Goal: Task Accomplishment & Management: Manage account settings

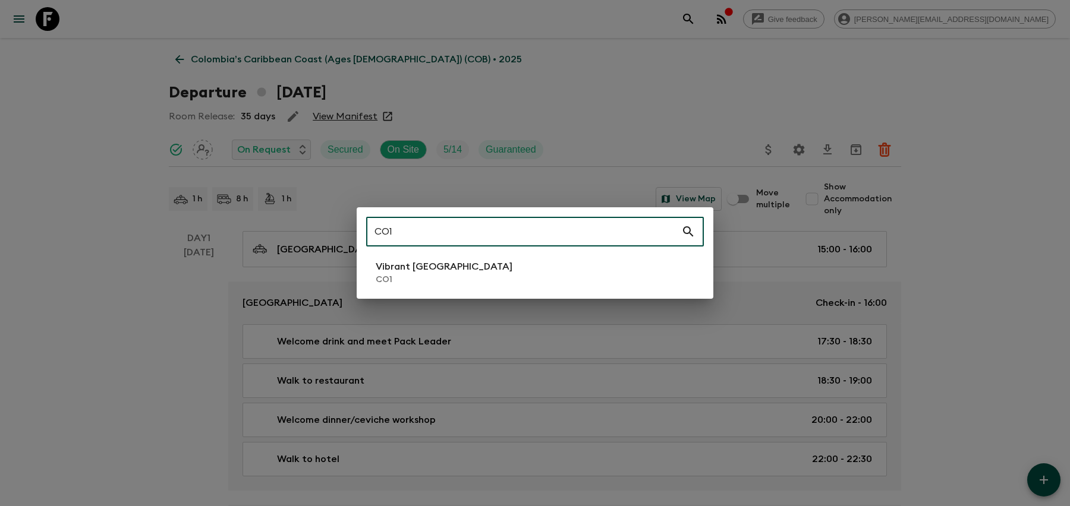
type input "CO1"
click at [596, 276] on li "Vibrant Colombia CO1" at bounding box center [535, 272] width 338 height 33
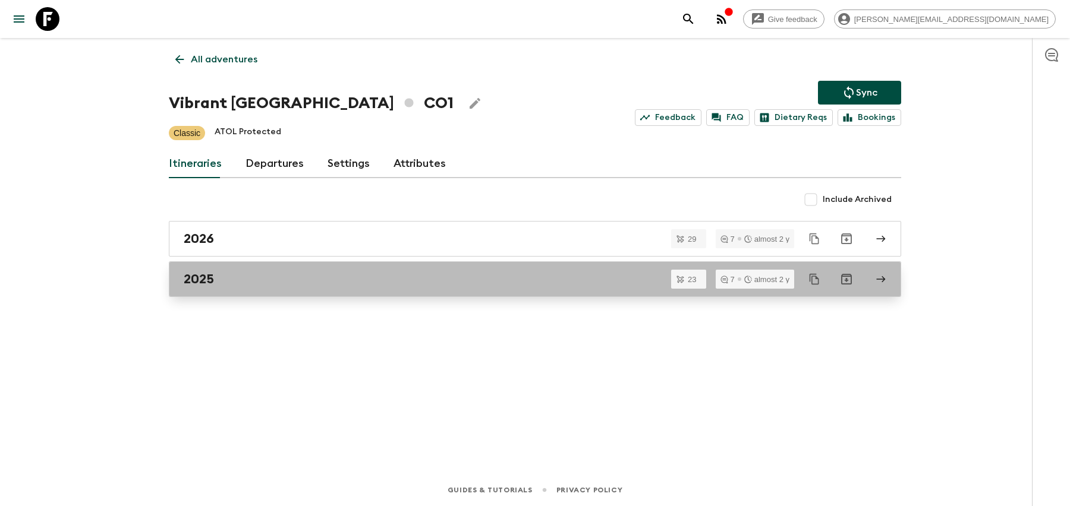
click at [412, 272] on div "2025" at bounding box center [524, 279] width 680 height 15
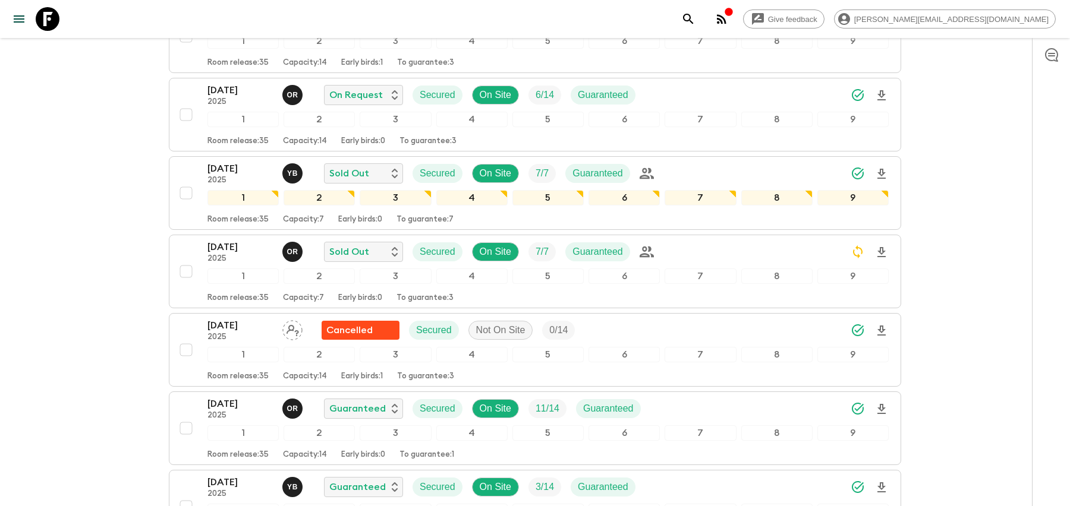
scroll to position [1087, 0]
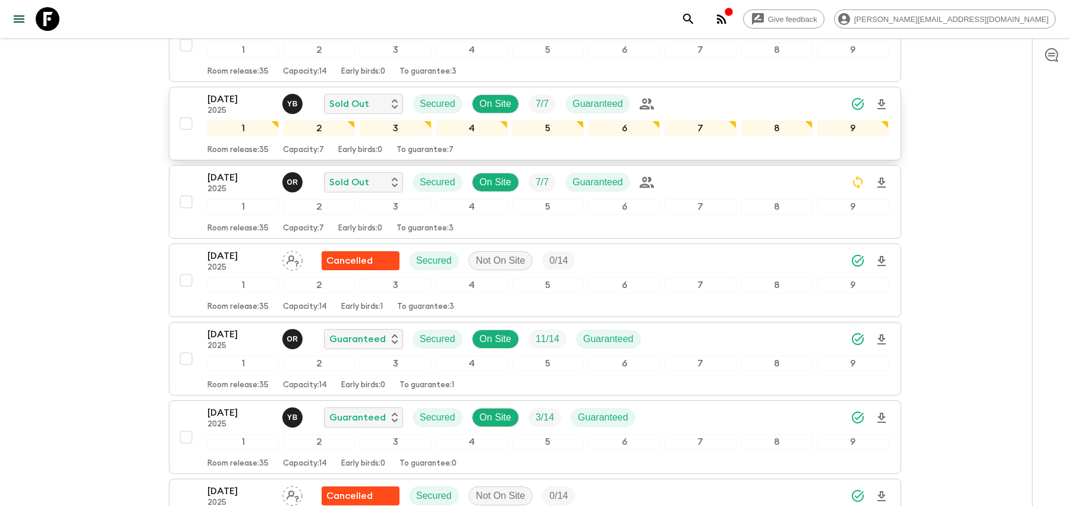
click at [727, 92] on div "[DATE] 2025 Y B Sold Out Secured On Site 7 / 7 Guaranteed" at bounding box center [547, 104] width 681 height 24
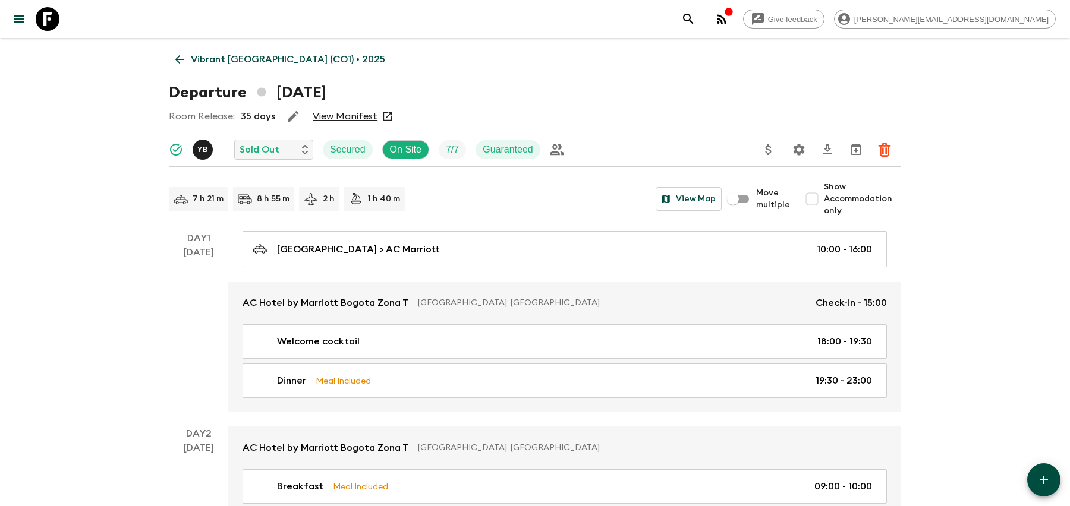
click at [795, 146] on icon "Settings" at bounding box center [799, 150] width 14 height 14
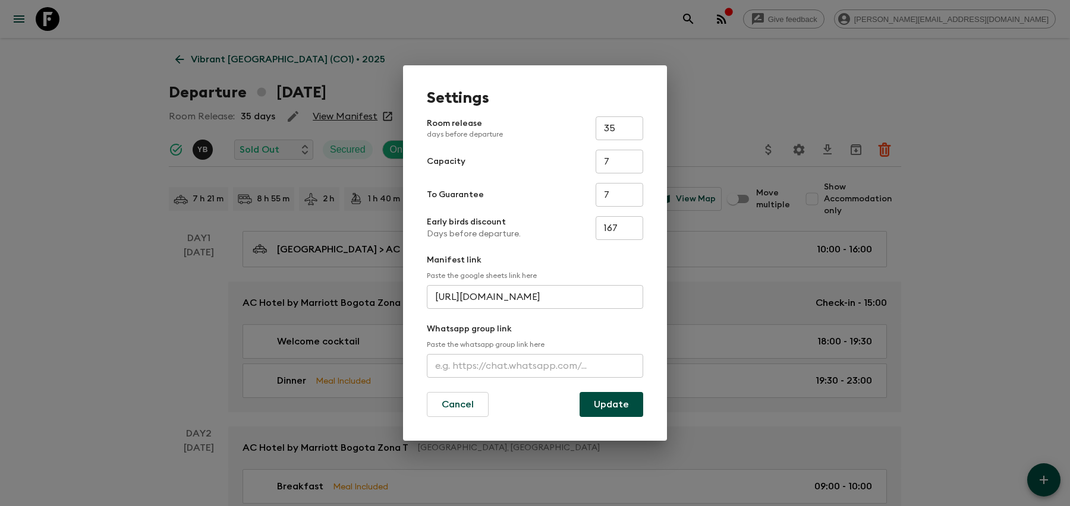
click at [479, 364] on input "text" at bounding box center [535, 366] width 216 height 24
paste input "[URL][DOMAIN_NAME]"
type input "[URL][DOMAIN_NAME]"
click at [602, 401] on button "Update" at bounding box center [612, 404] width 64 height 25
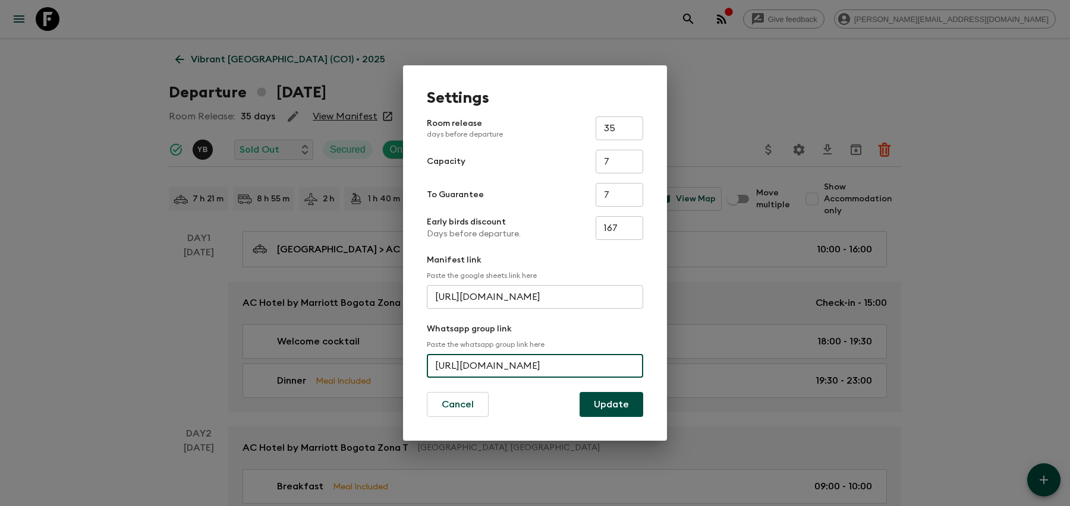
scroll to position [0, 0]
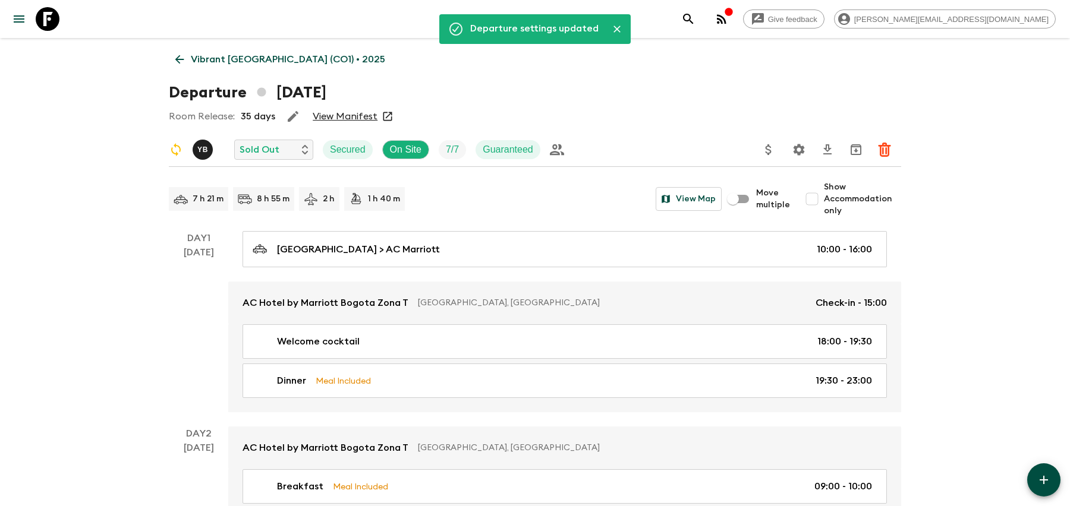
click at [693, 17] on icon "search adventures" at bounding box center [688, 19] width 10 height 10
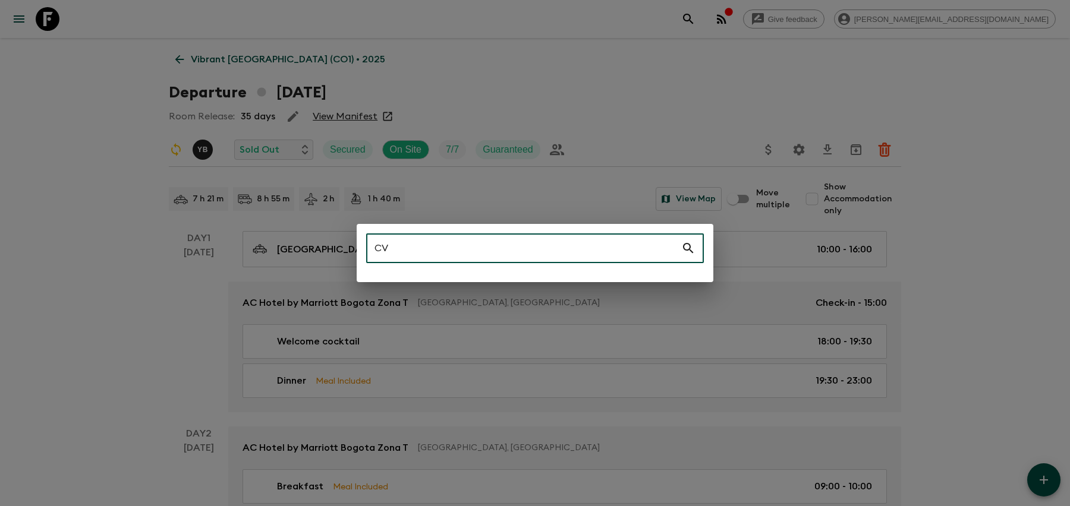
type input "C"
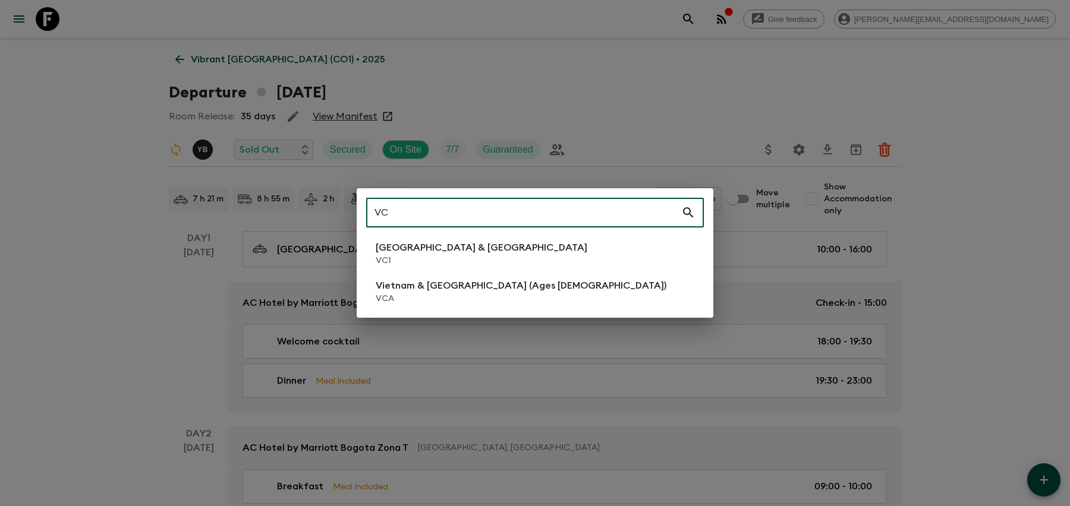
type input "VC"
click at [404, 260] on p "VC1" at bounding box center [482, 261] width 212 height 12
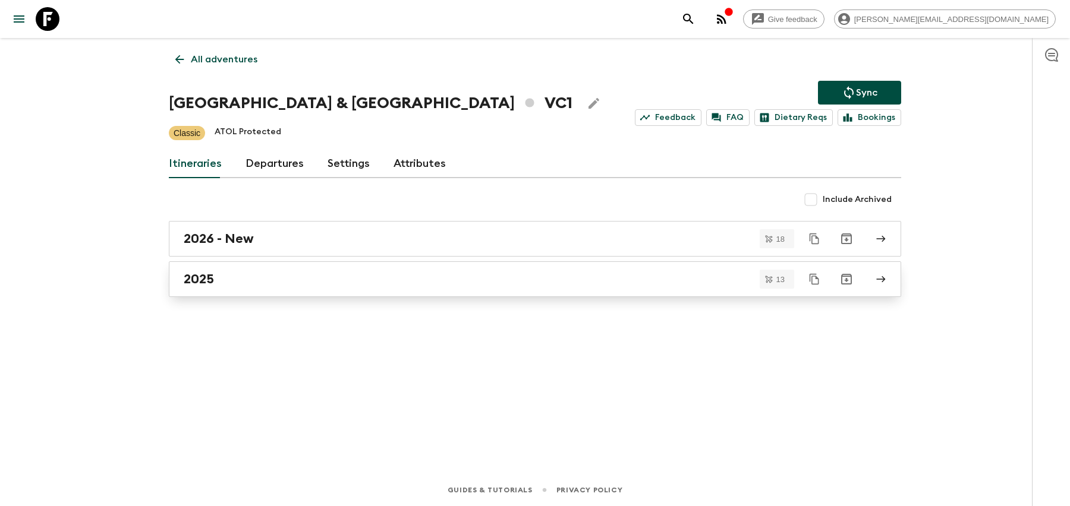
click at [498, 275] on div "2025" at bounding box center [524, 279] width 680 height 15
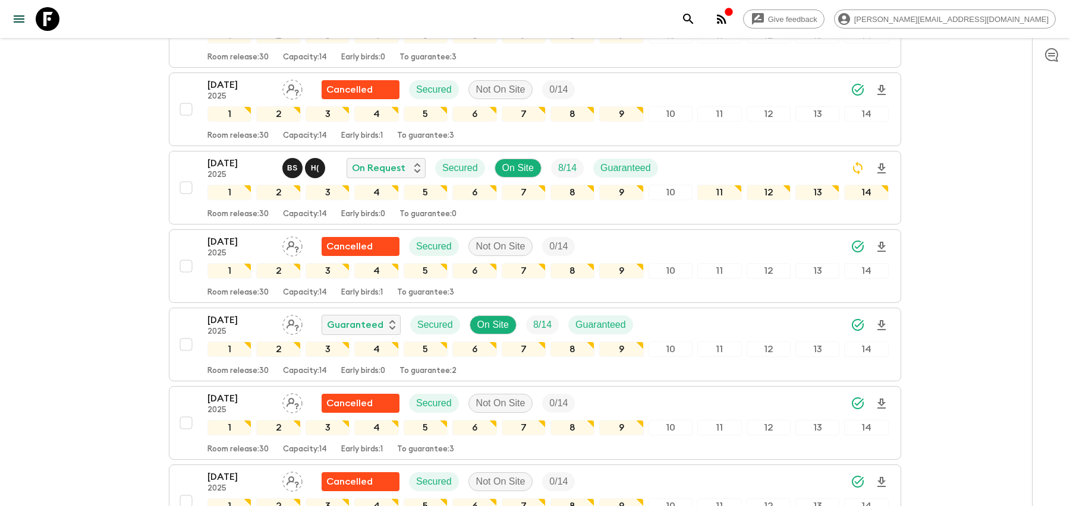
scroll to position [310, 0]
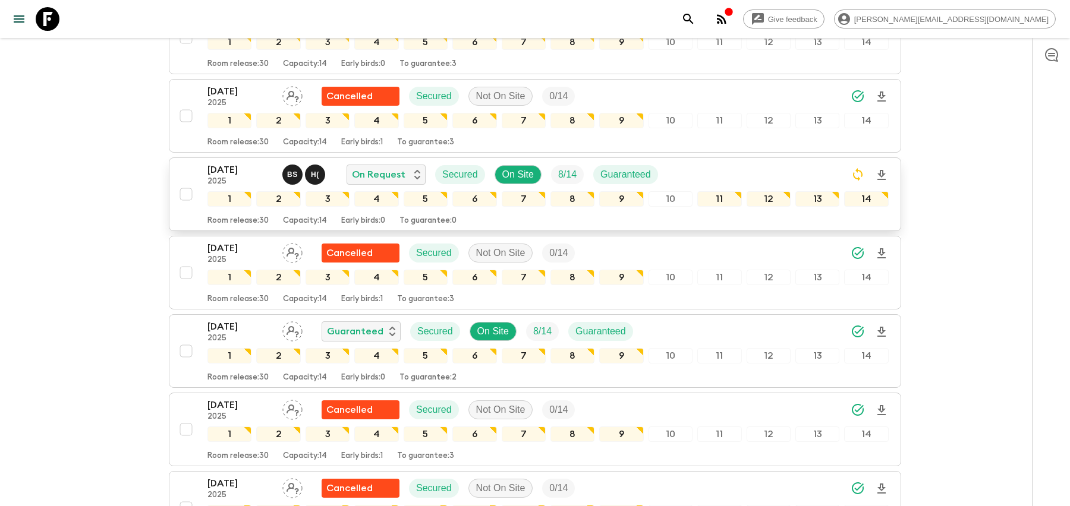
click at [735, 174] on div "[DATE] 2025 B S H ( On Request Secured On Site 8 / 14 Guaranteed" at bounding box center [547, 175] width 681 height 24
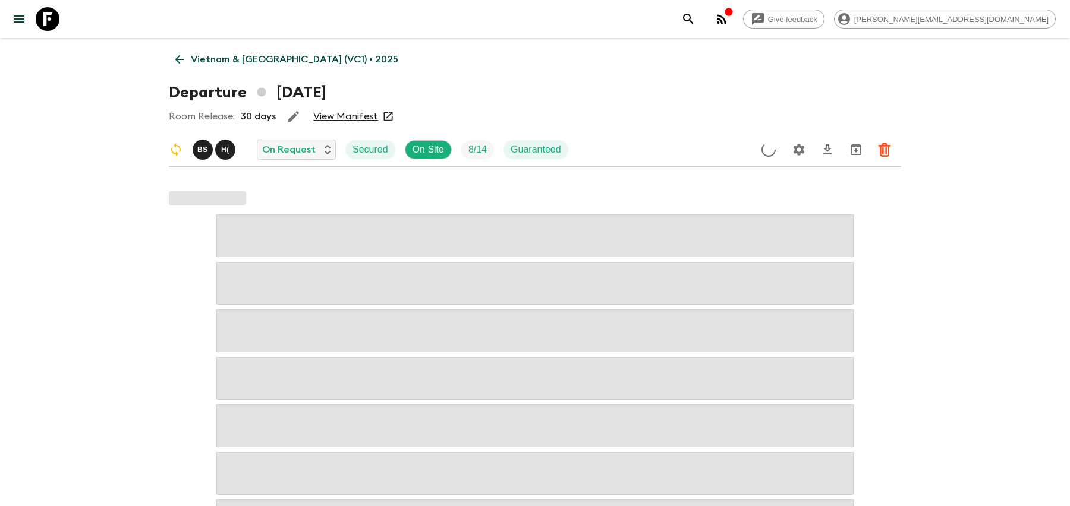
click at [798, 152] on icon "Settings" at bounding box center [799, 149] width 11 height 11
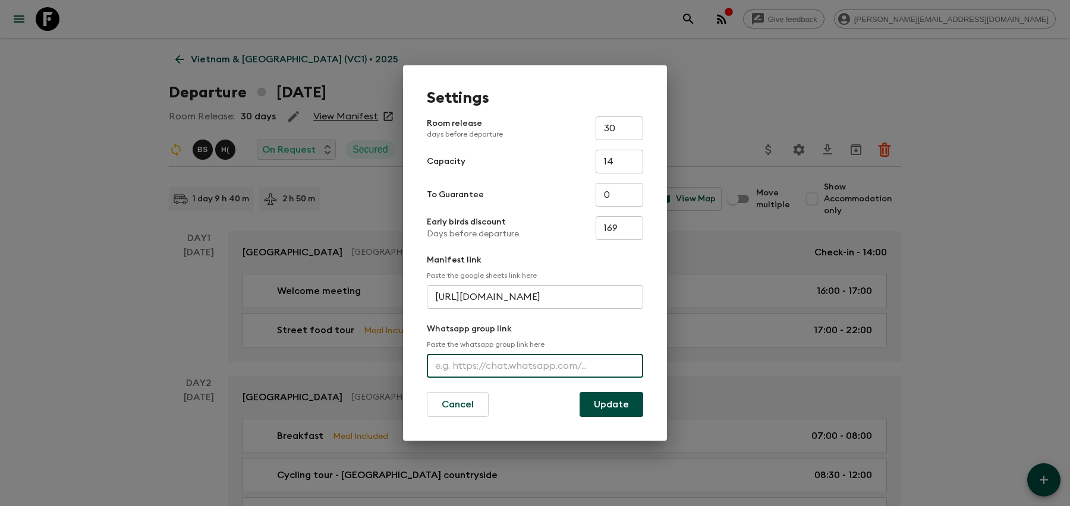
click at [441, 362] on input "text" at bounding box center [535, 366] width 216 height 24
paste input "[URL][DOMAIN_NAME]"
type input "[URL][DOMAIN_NAME]"
click at [602, 403] on button "Update" at bounding box center [612, 404] width 64 height 25
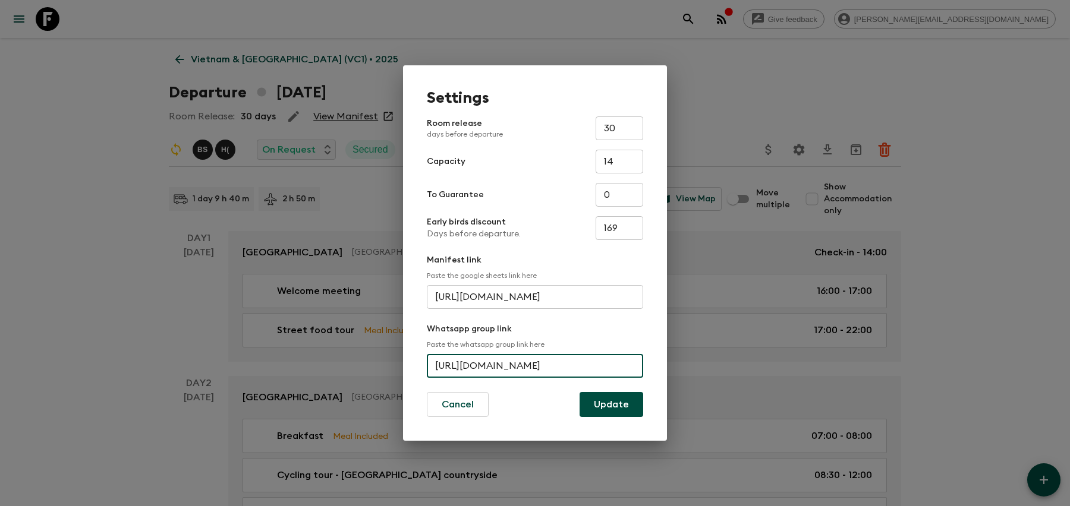
scroll to position [0, 0]
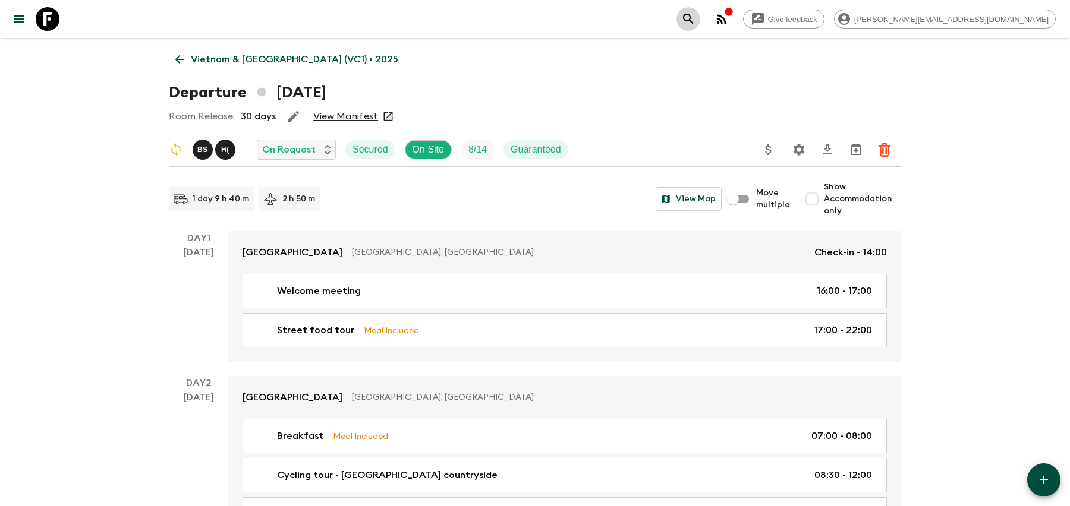
click at [695, 18] on icon "search adventures" at bounding box center [688, 19] width 14 height 14
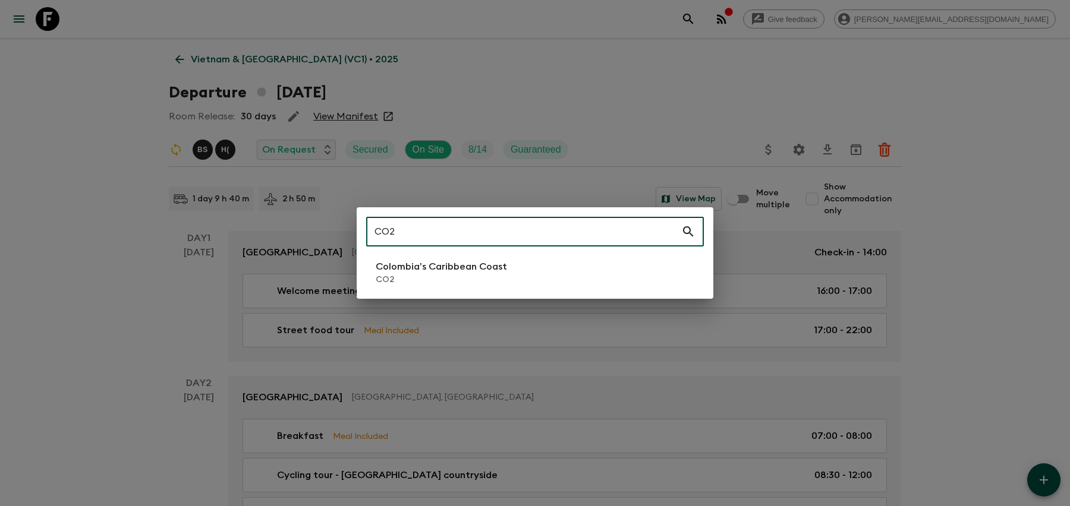
type input "CO2"
click at [521, 272] on li "Colombia’s Caribbean Coast CO2" at bounding box center [535, 272] width 338 height 33
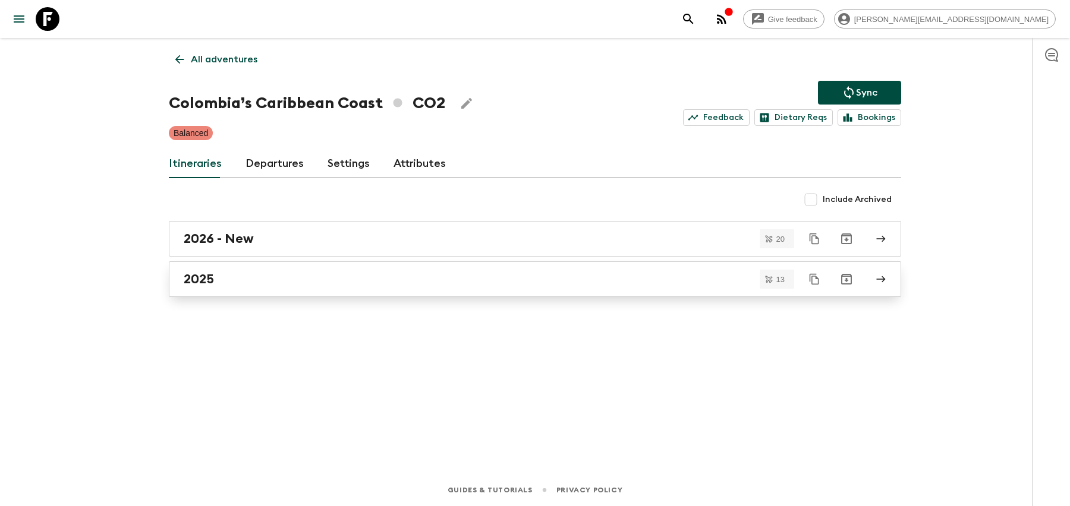
click at [413, 280] on div "2025" at bounding box center [524, 279] width 680 height 15
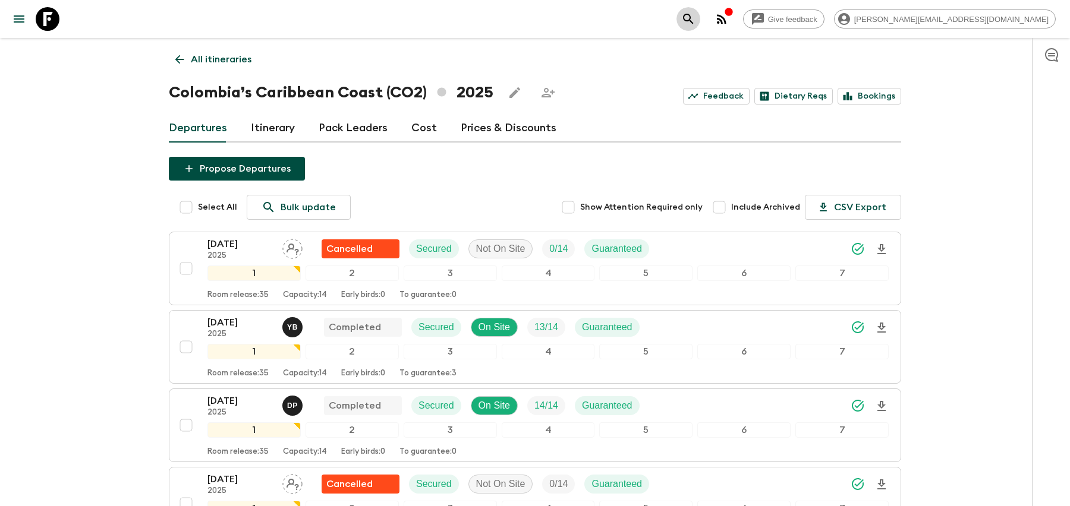
click at [695, 17] on icon "search adventures" at bounding box center [688, 19] width 14 height 14
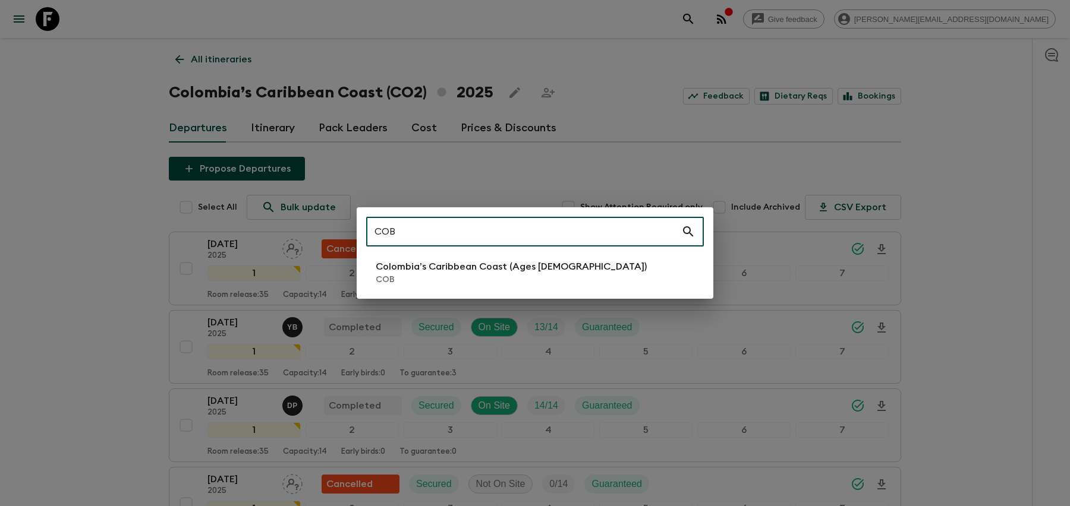
type input "COB"
click at [569, 266] on li "Colombia’s Caribbean Coast (Ages [DEMOGRAPHIC_DATA]) COB" at bounding box center [535, 272] width 338 height 33
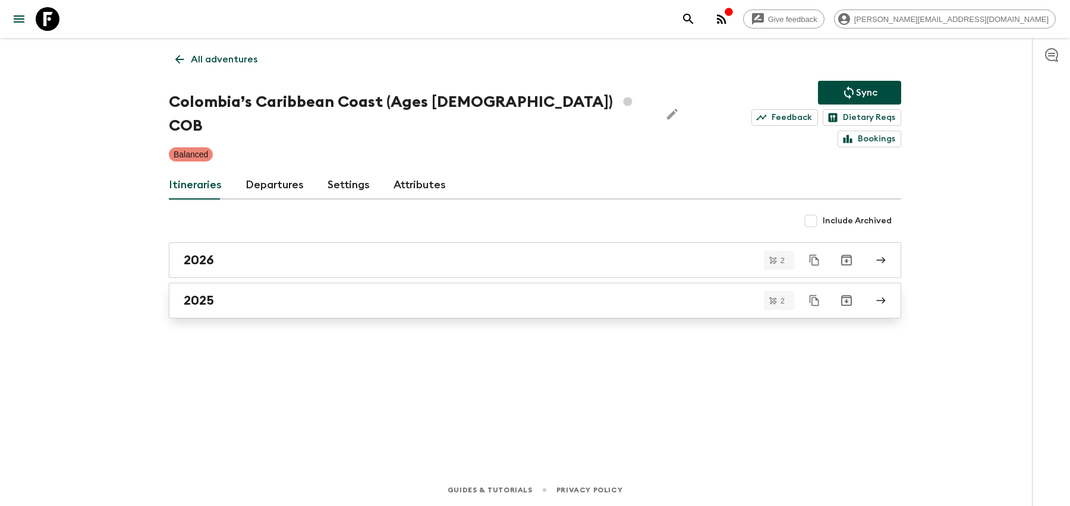
click at [442, 293] on div "2025" at bounding box center [524, 300] width 680 height 15
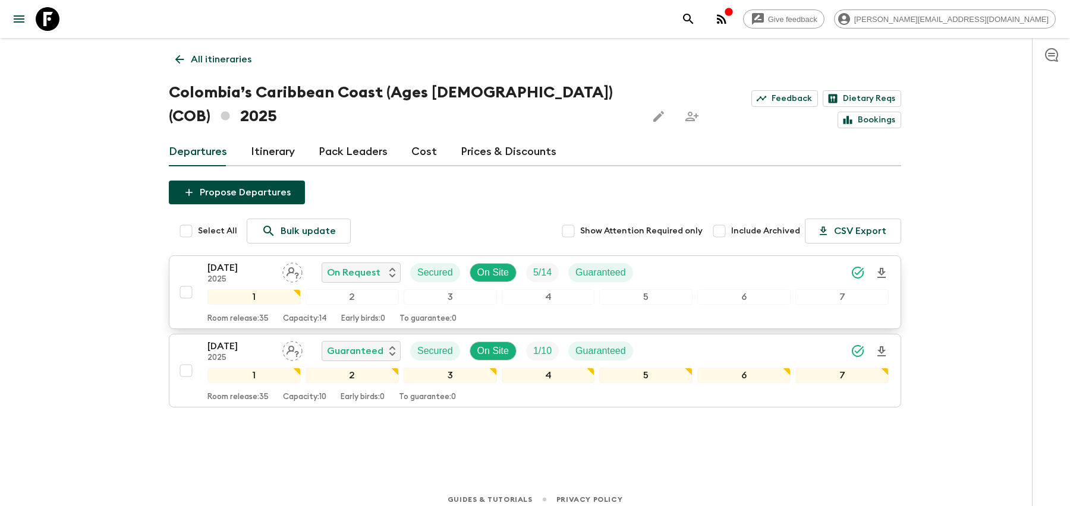
click at [668, 261] on div "[DATE] 2025 On Request Secured On Site 5 / 14 Guaranteed" at bounding box center [547, 273] width 681 height 24
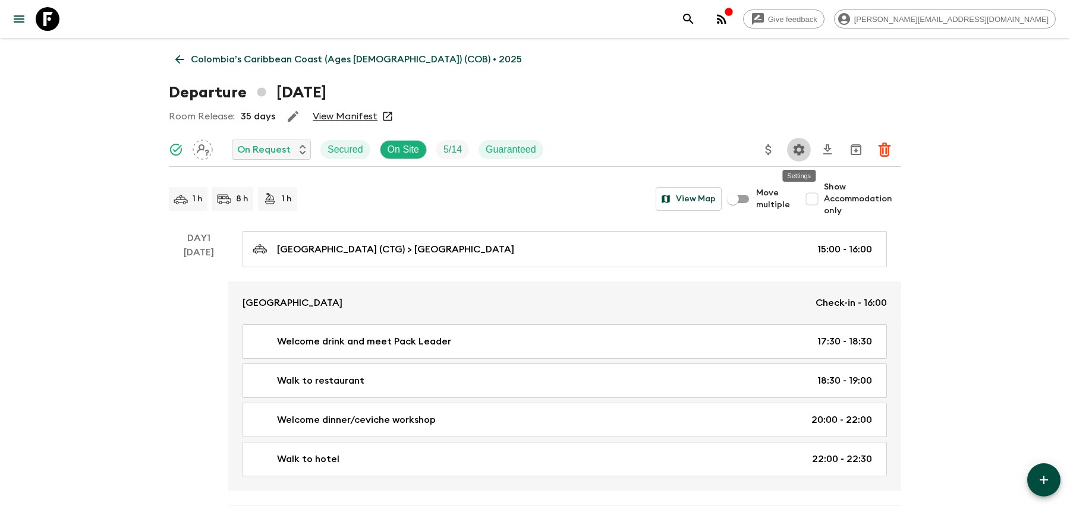
click at [802, 143] on icon "Settings" at bounding box center [799, 150] width 14 height 14
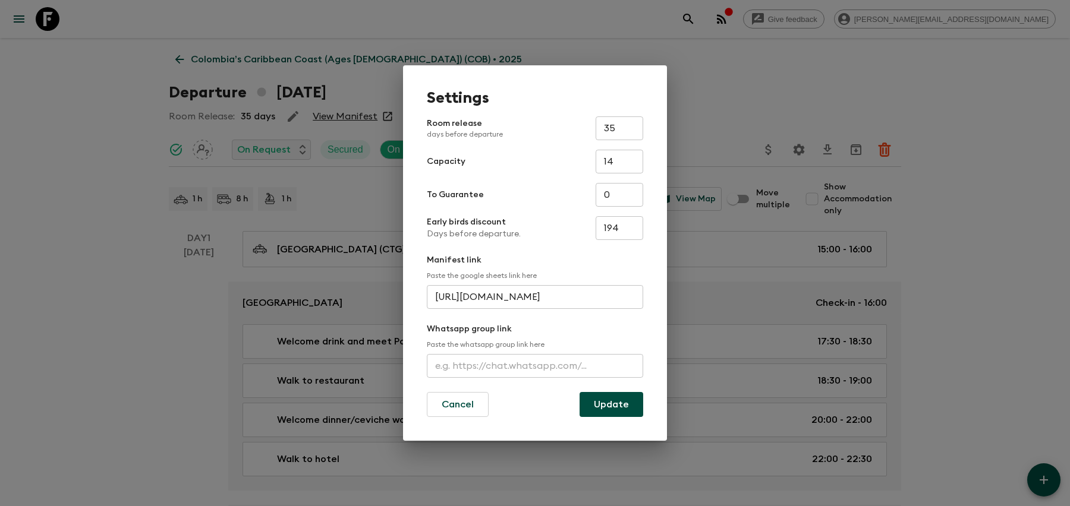
click at [464, 367] on input "text" at bounding box center [535, 366] width 216 height 24
paste input "[URL][DOMAIN_NAME]"
type input "[URL][DOMAIN_NAME]"
click at [606, 404] on button "Update" at bounding box center [612, 404] width 64 height 25
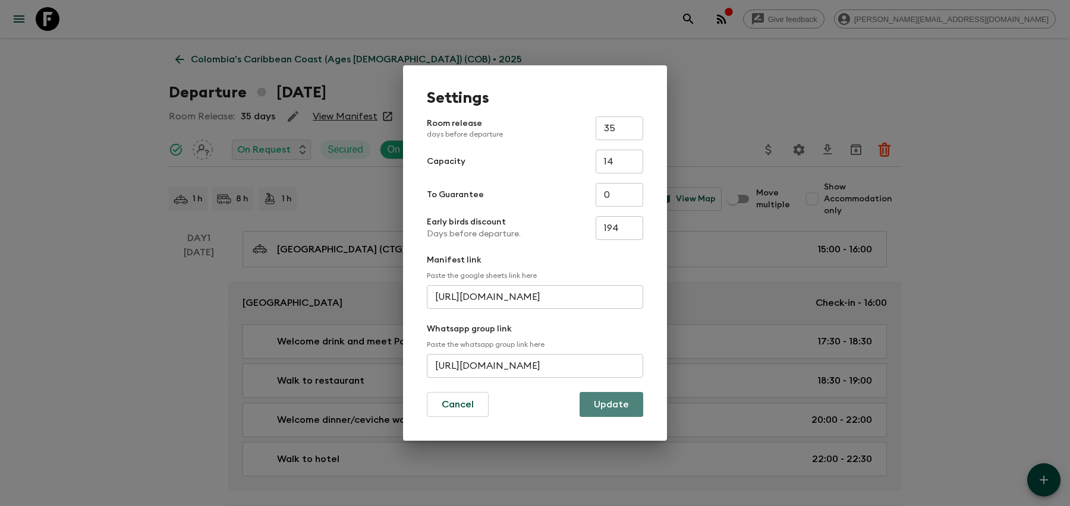
scroll to position [0, 0]
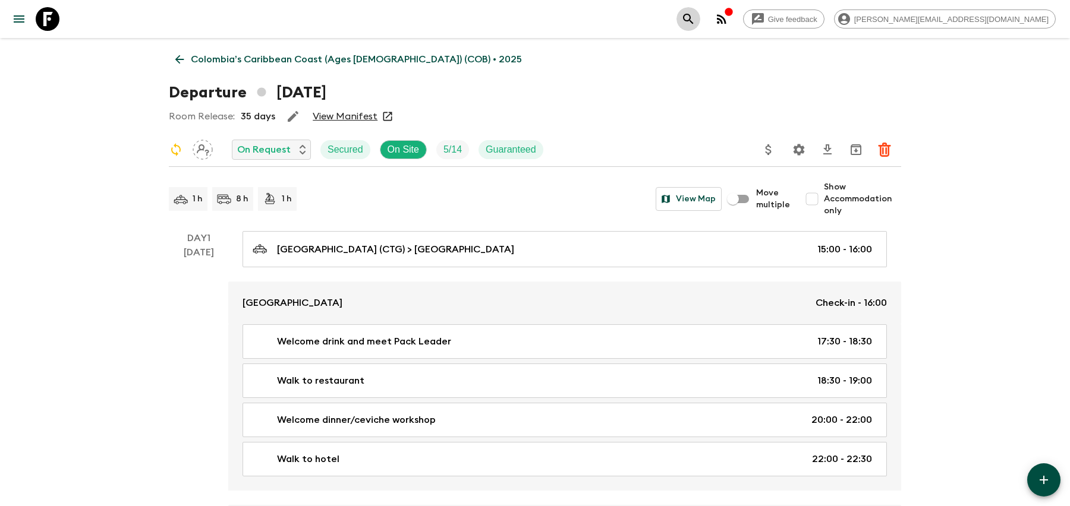
click at [695, 25] on icon "search adventures" at bounding box center [688, 19] width 14 height 14
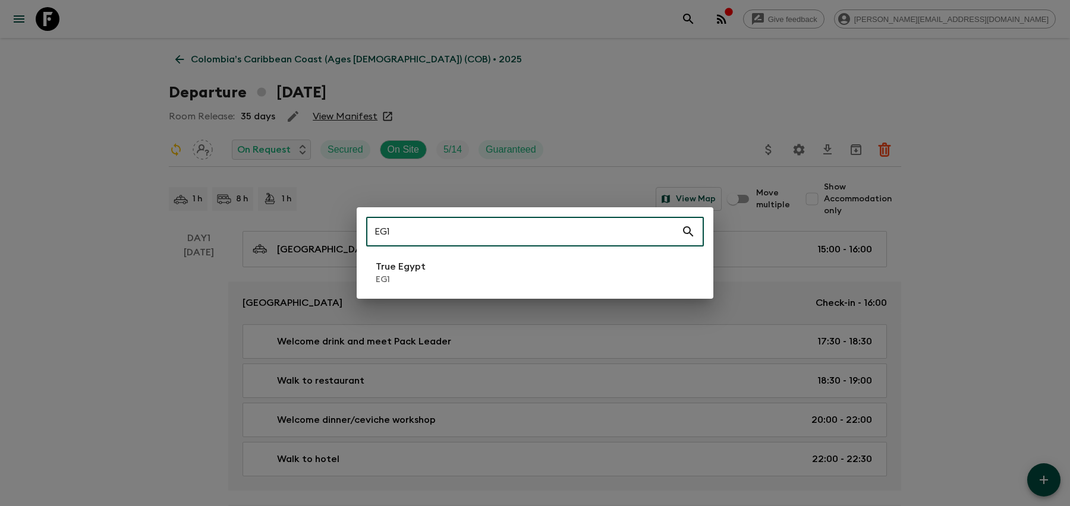
type input "EG1"
click at [459, 300] on div "EG1 ​ True Egypt EG1" at bounding box center [535, 253] width 1070 height 506
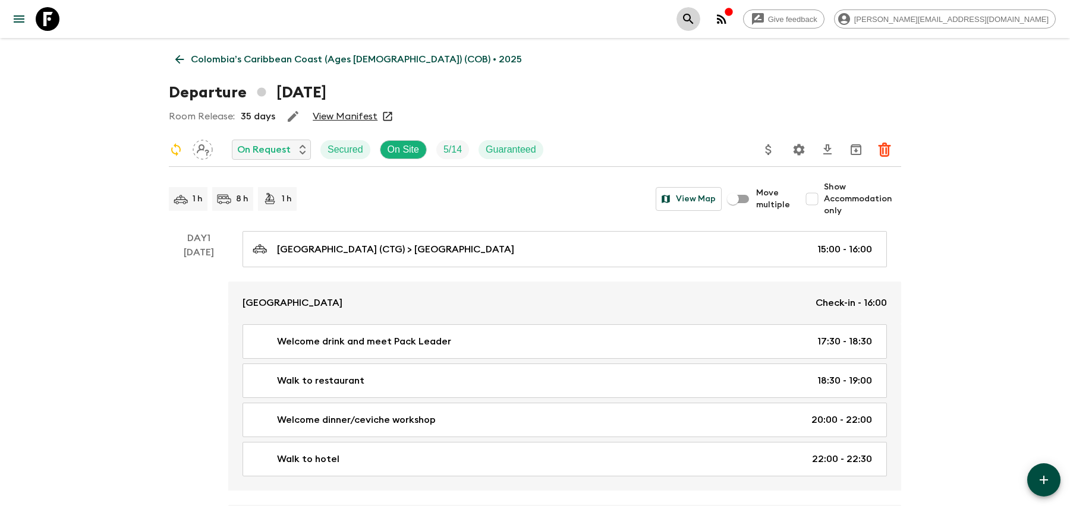
click at [695, 17] on icon "search adventures" at bounding box center [688, 19] width 14 height 14
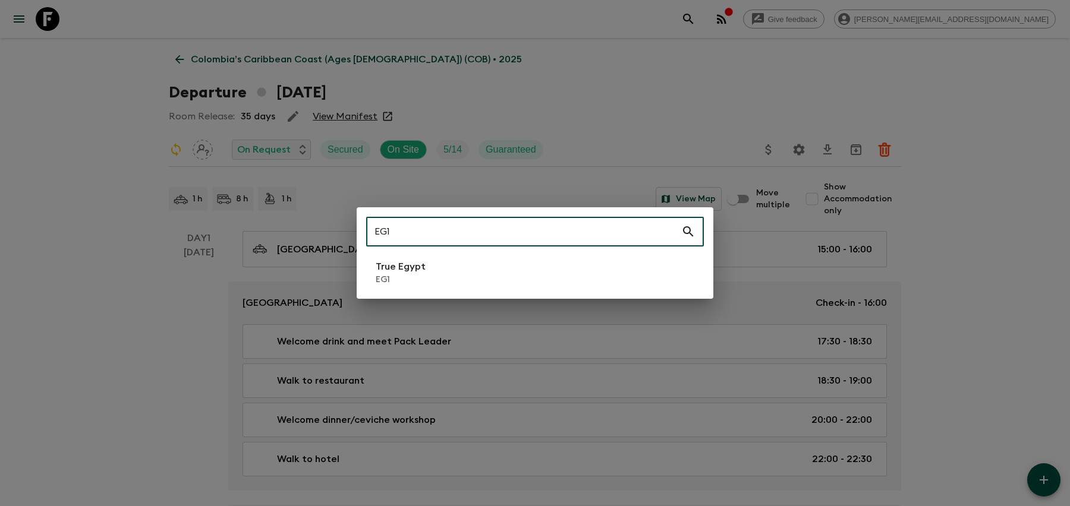
type input "EG1"
click at [436, 270] on li "True Egypt EG1" at bounding box center [535, 272] width 338 height 33
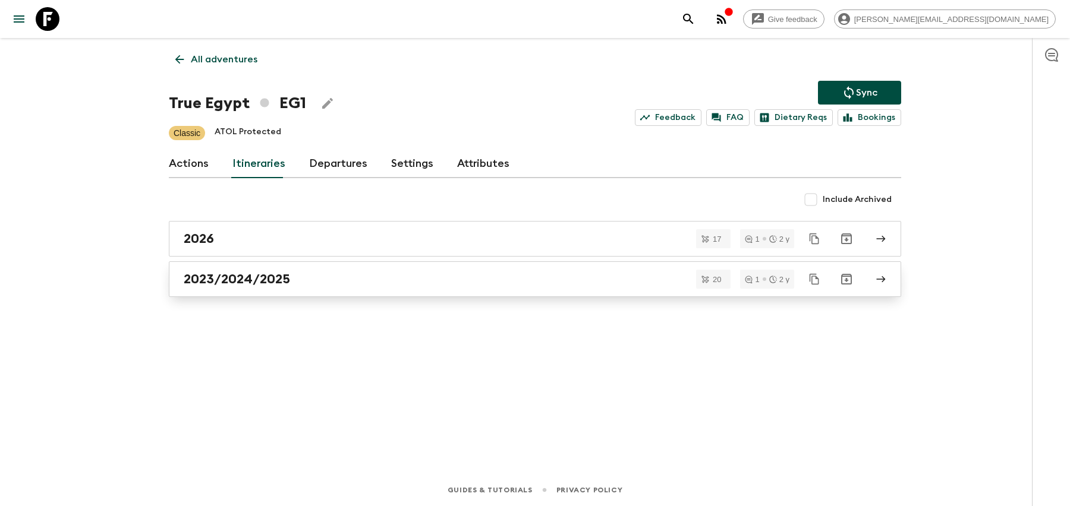
click at [422, 281] on div "2023/2024/2025" at bounding box center [524, 279] width 680 height 15
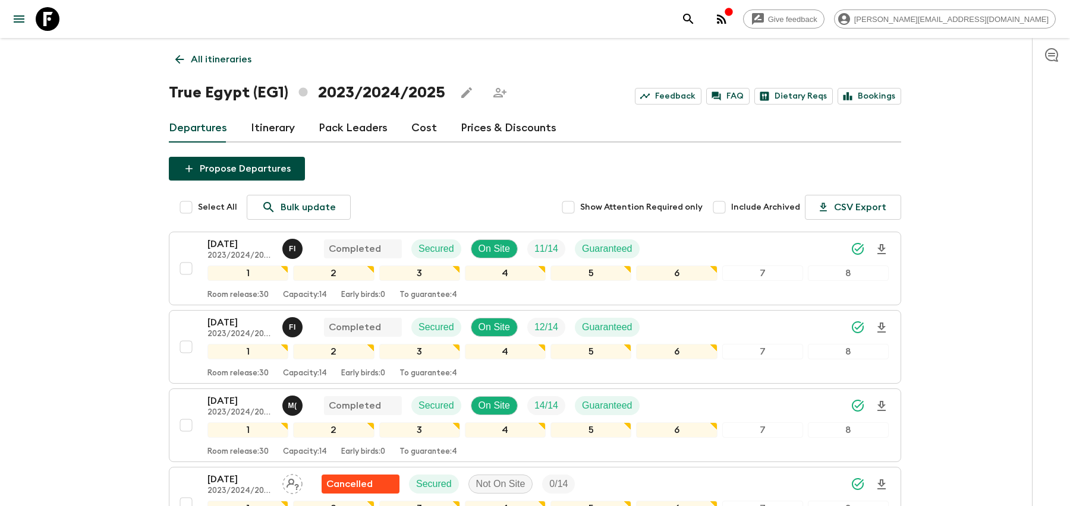
click at [695, 25] on icon "search adventures" at bounding box center [688, 19] width 14 height 14
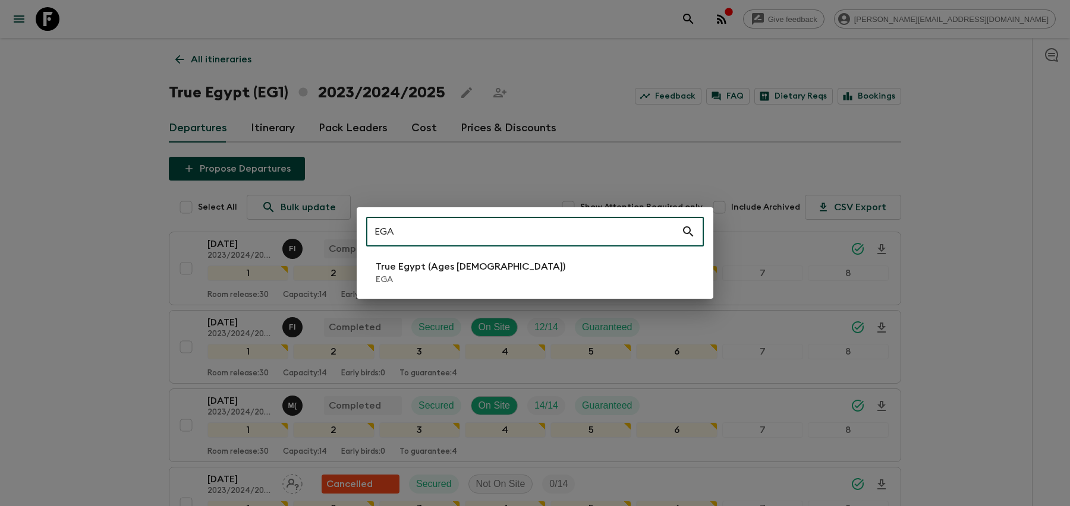
type input "EGA"
click at [572, 262] on li "True Egypt (Ages [DEMOGRAPHIC_DATA]) EGA" at bounding box center [535, 272] width 338 height 33
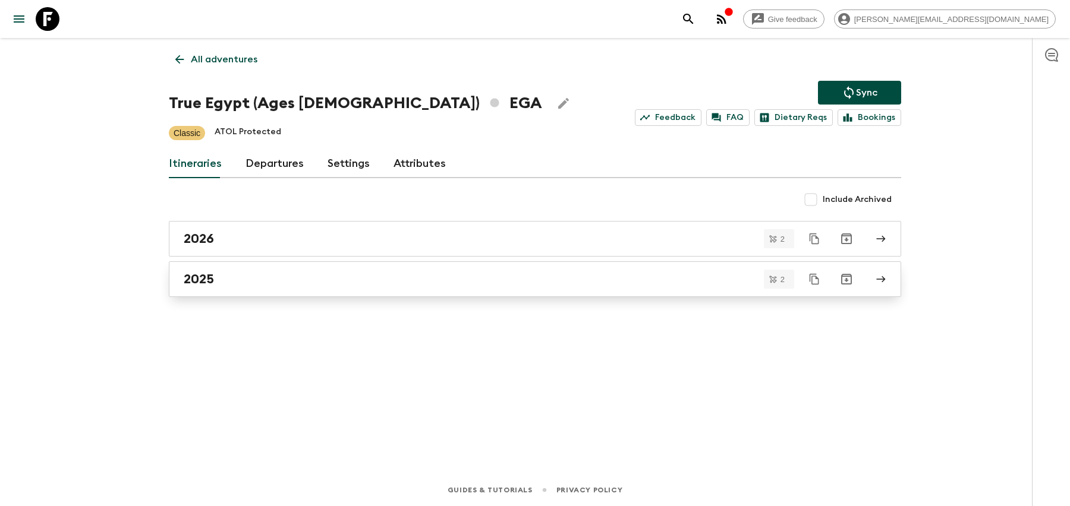
click at [486, 287] on link "2025" at bounding box center [535, 280] width 732 height 36
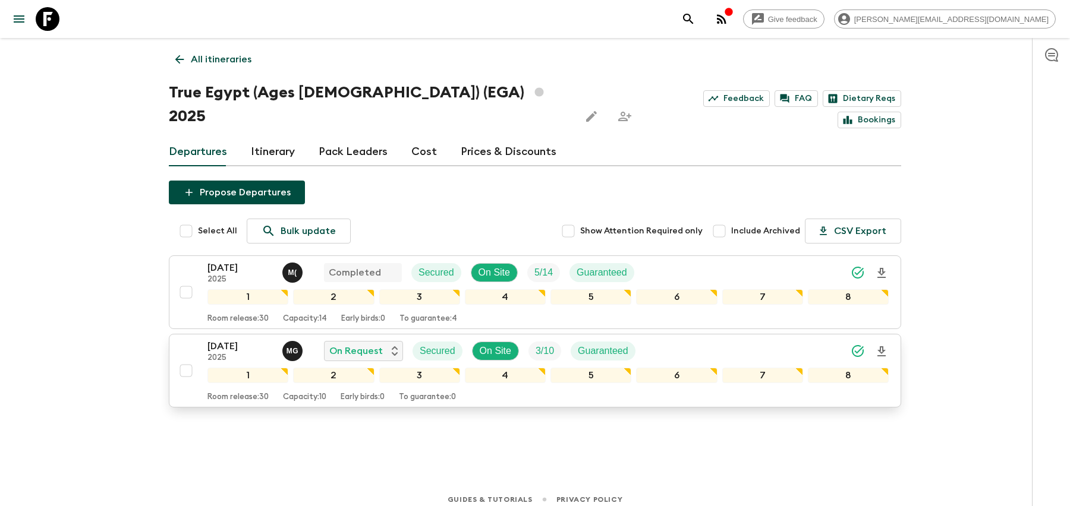
click at [747, 339] on div "[DATE] 2025 M G On Request Secured On Site 3 / 10 Guaranteed" at bounding box center [547, 351] width 681 height 24
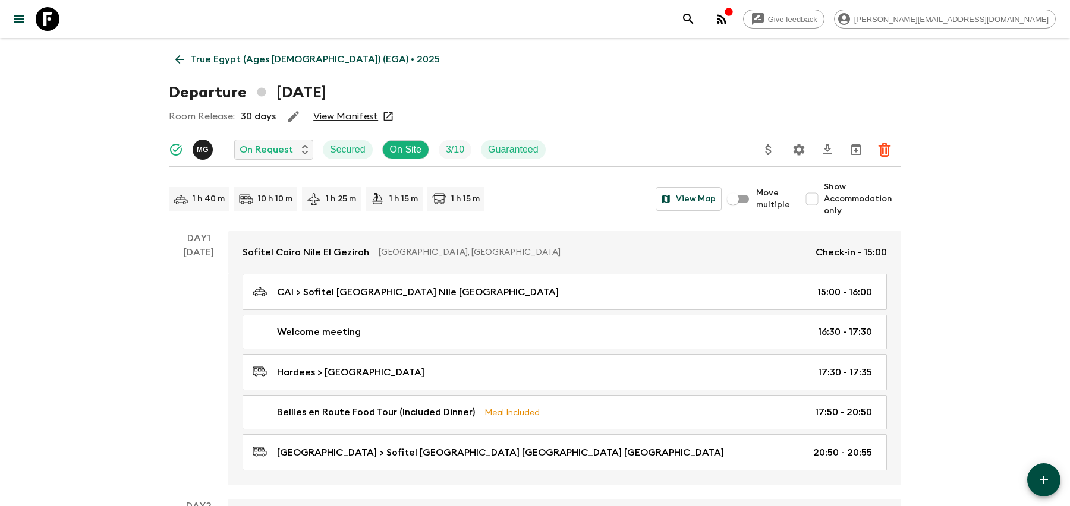
click at [797, 149] on icon "Settings" at bounding box center [799, 150] width 14 height 14
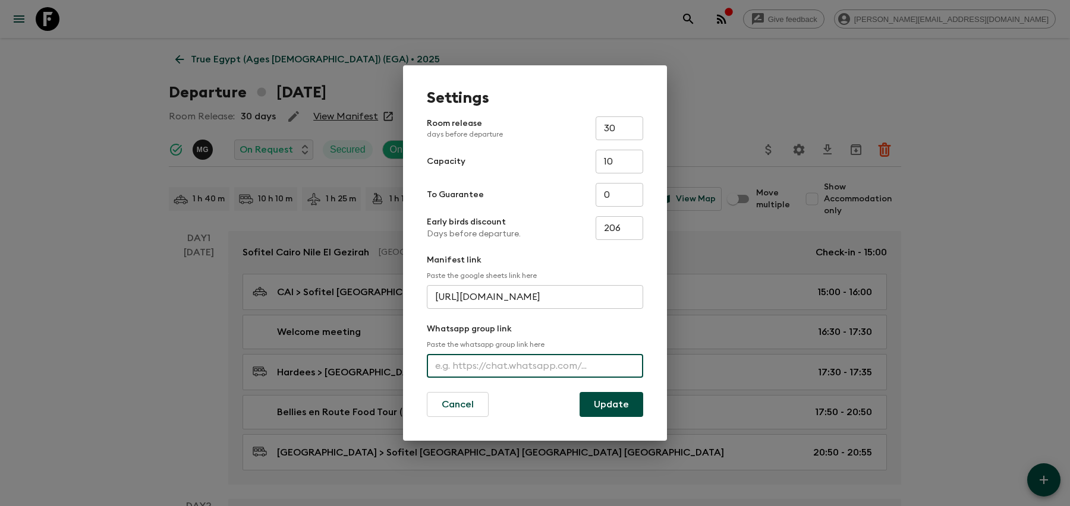
click at [482, 364] on input "text" at bounding box center [535, 366] width 216 height 24
paste input "[URL][DOMAIN_NAME]"
type input "[URL][DOMAIN_NAME]"
click at [599, 413] on button "Update" at bounding box center [612, 404] width 64 height 25
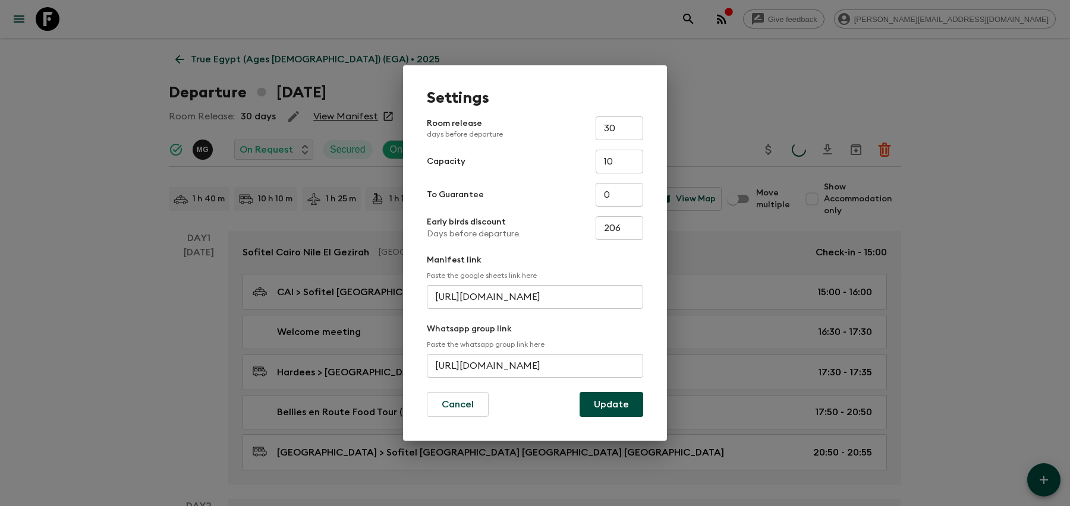
scroll to position [0, 0]
